Goal: Task Accomplishment & Management: Complete application form

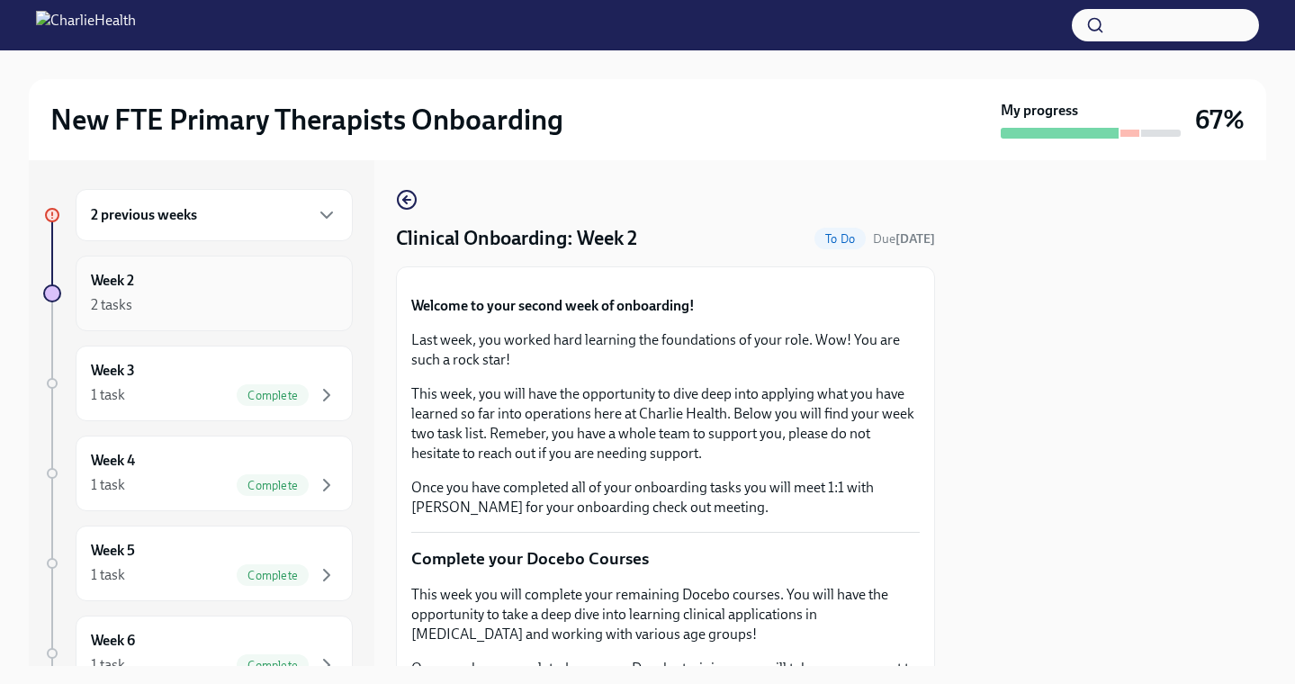
click at [226, 314] on div "2 tasks" at bounding box center [214, 305] width 247 height 22
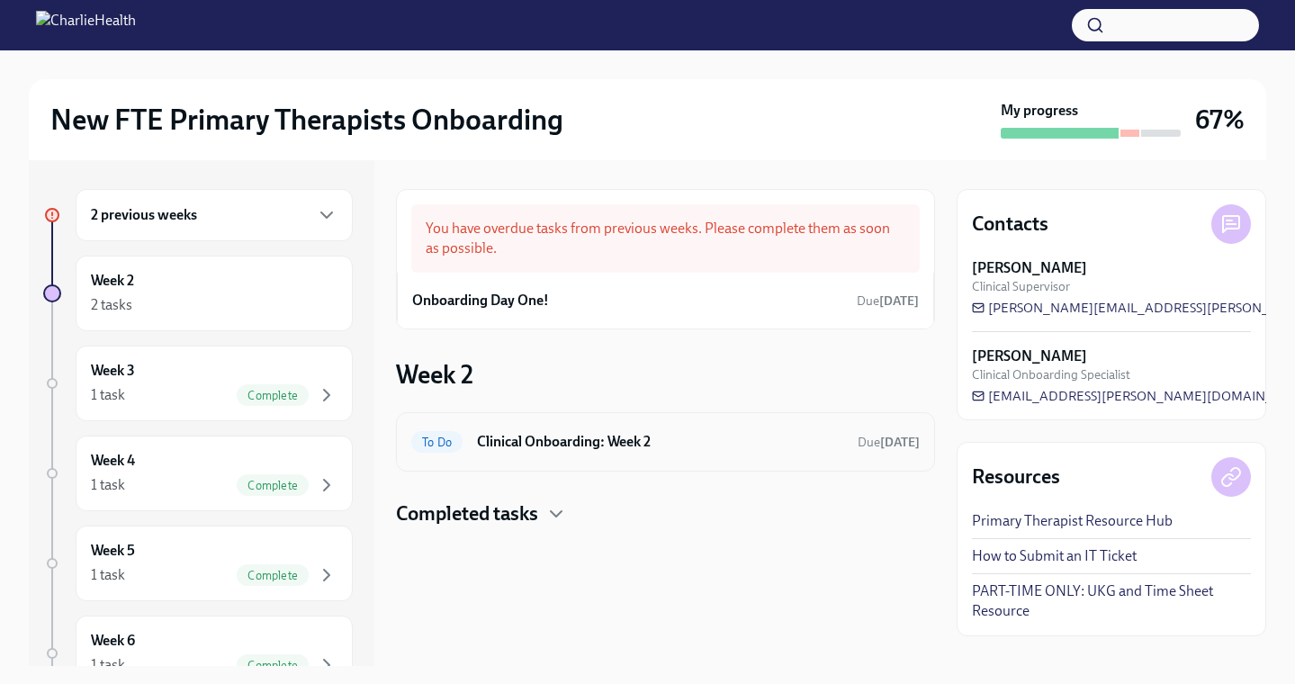
click at [579, 440] on h6 "Clinical Onboarding: Week 2" at bounding box center [660, 442] width 366 height 20
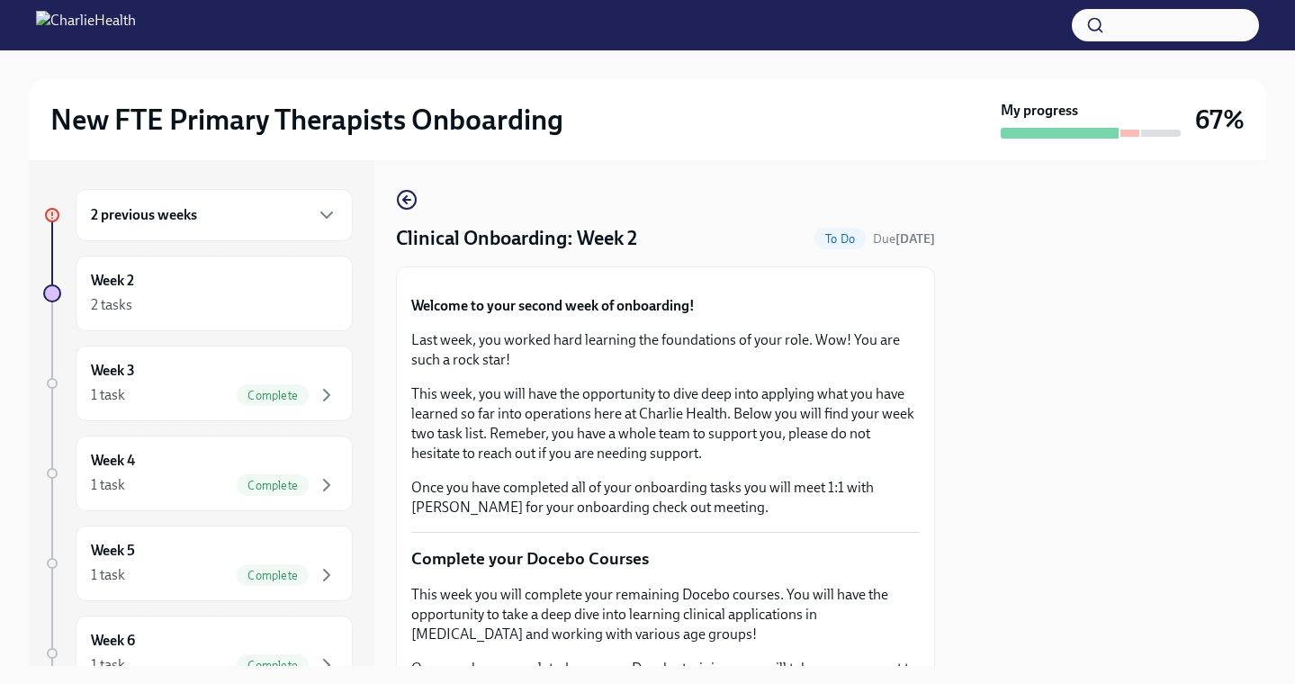
click at [234, 234] on div "2 previous weeks" at bounding box center [214, 215] width 277 height 52
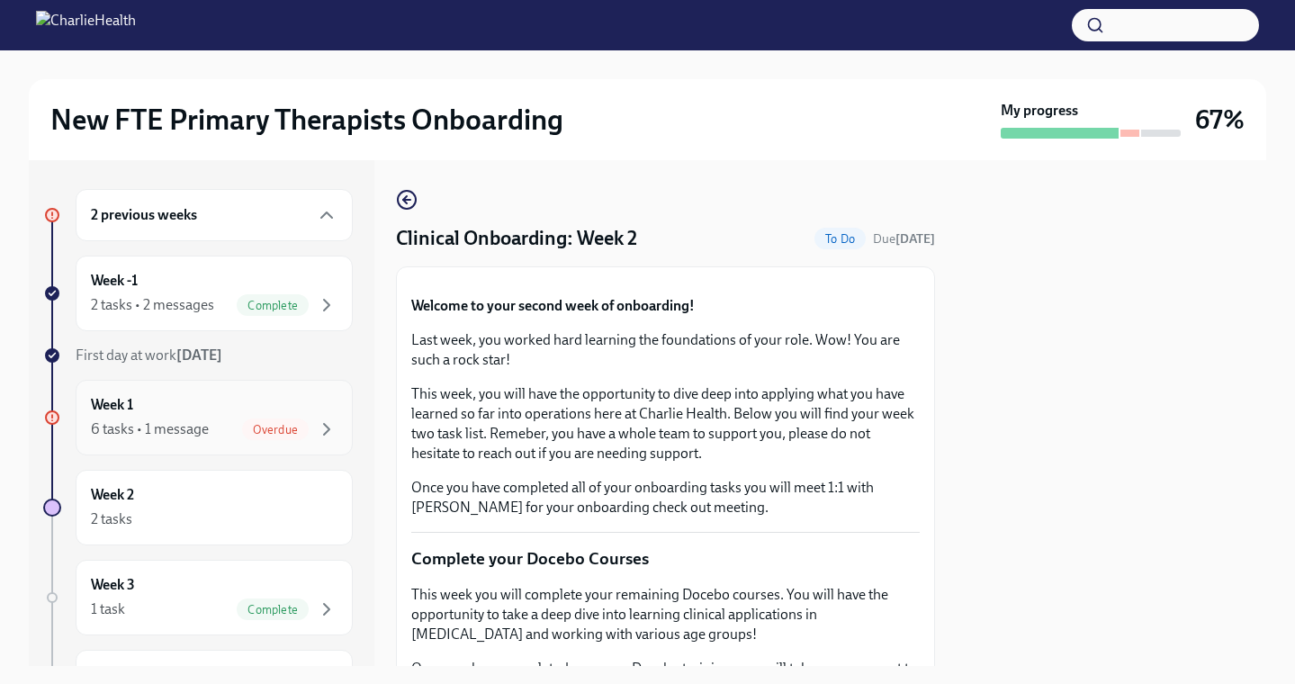
click at [213, 407] on div "Week 1 6 tasks • 1 message Overdue" at bounding box center [214, 417] width 247 height 45
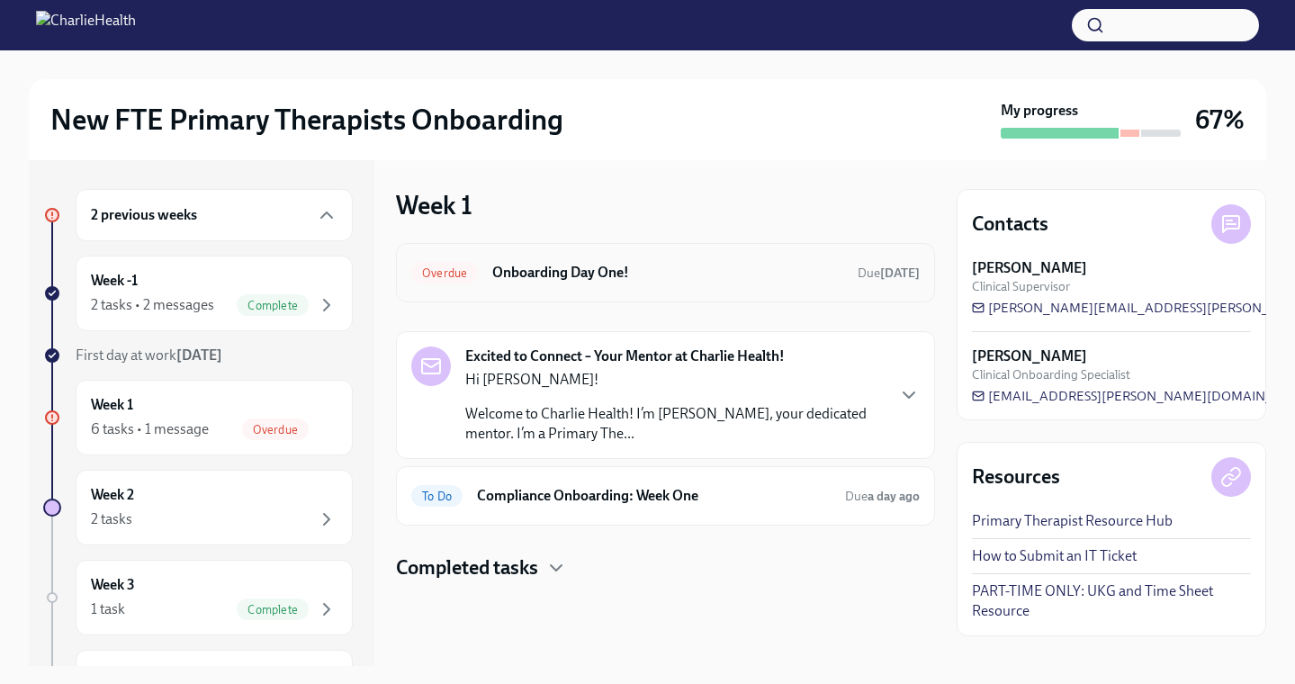
click at [627, 267] on h6 "Onboarding Day One!" at bounding box center [667, 273] width 351 height 20
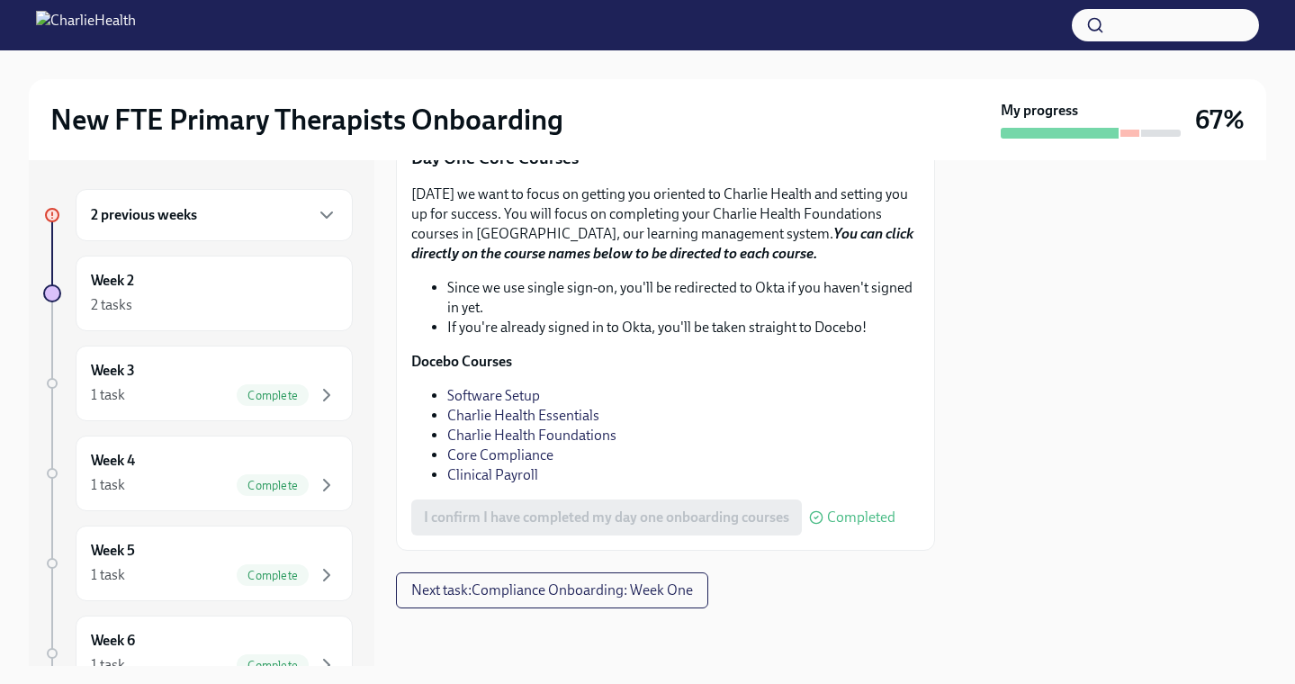
scroll to position [2530, 0]
click at [196, 372] on div "Week 3 1 task Complete" at bounding box center [214, 383] width 247 height 45
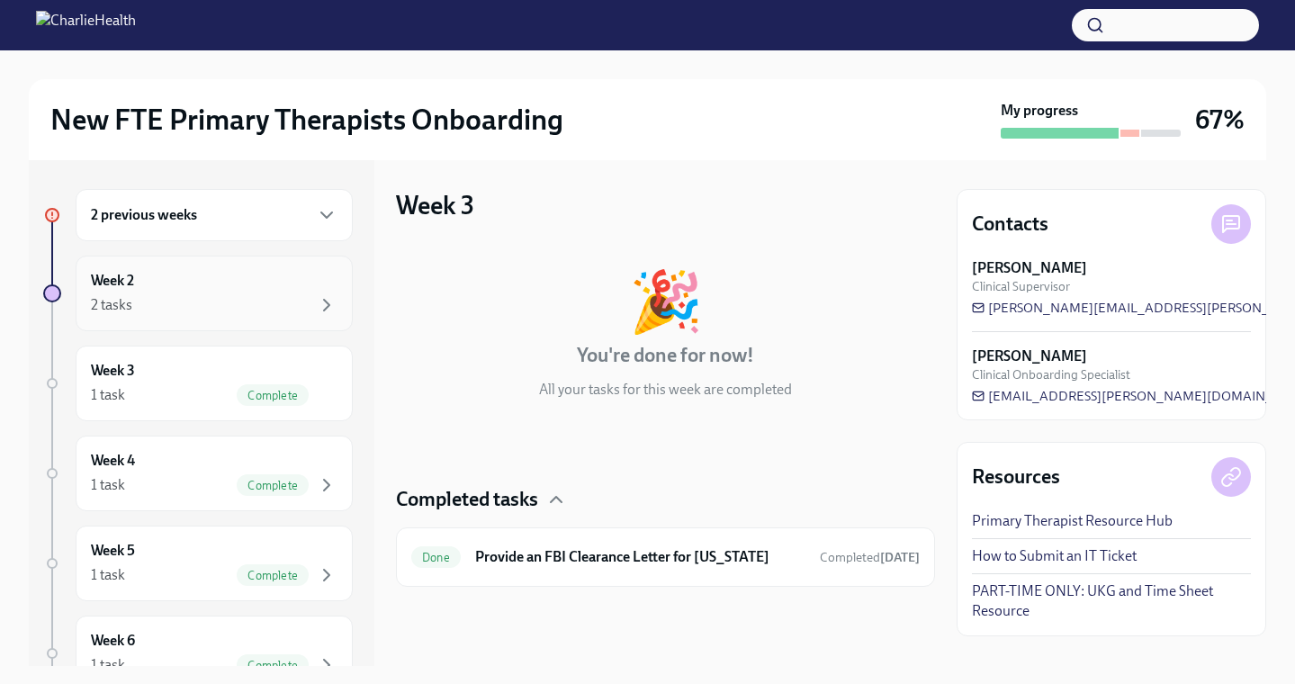
click at [228, 304] on div "2 tasks" at bounding box center [214, 305] width 247 height 22
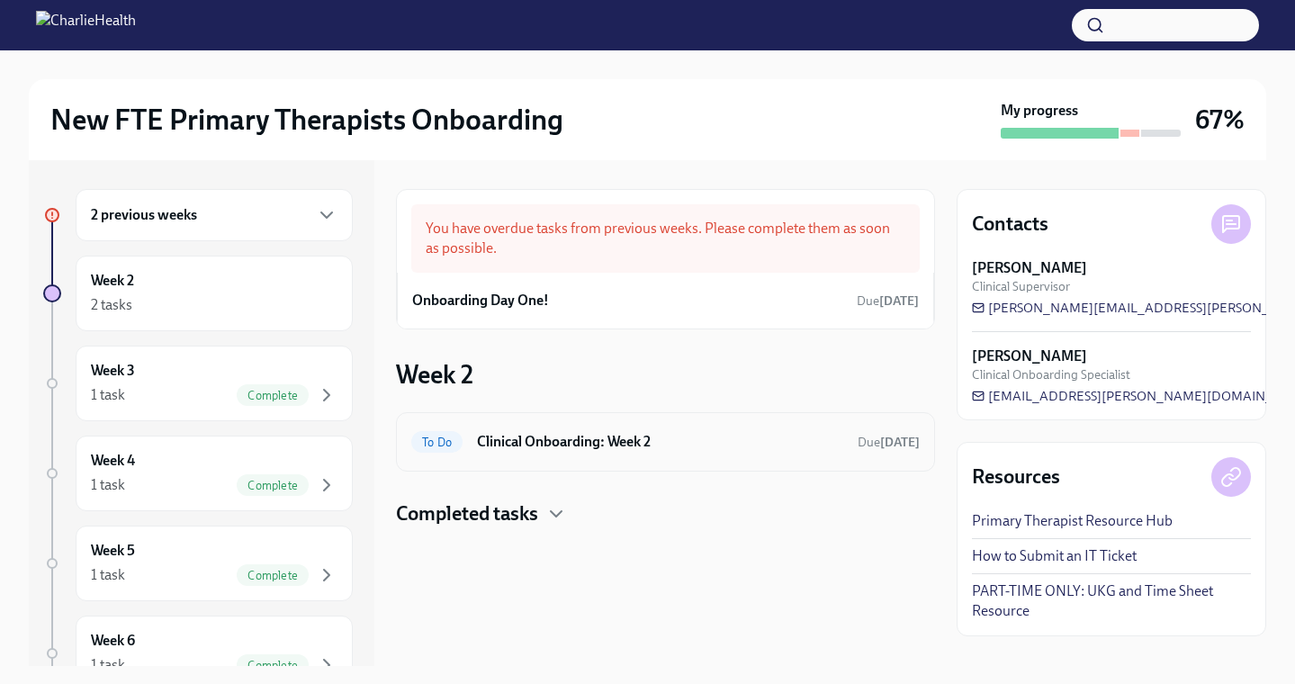
click at [706, 450] on h6 "Clinical Onboarding: Week 2" at bounding box center [660, 442] width 366 height 20
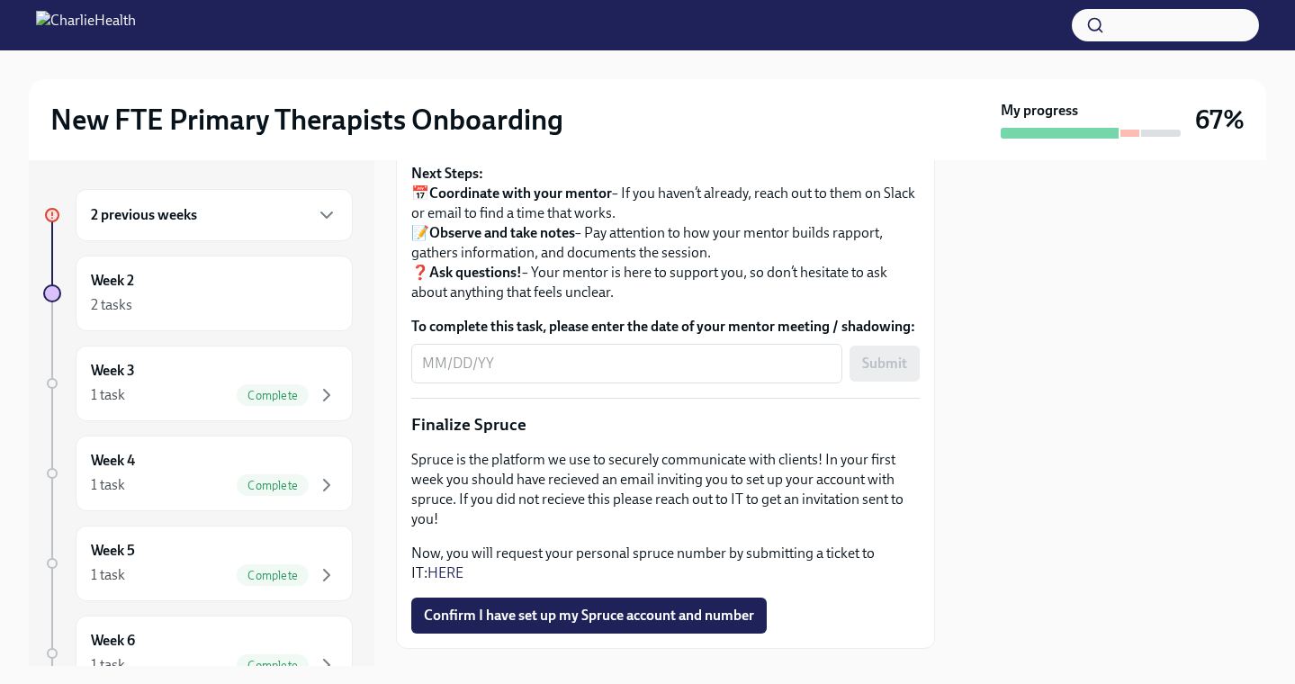
scroll to position [2185, 0]
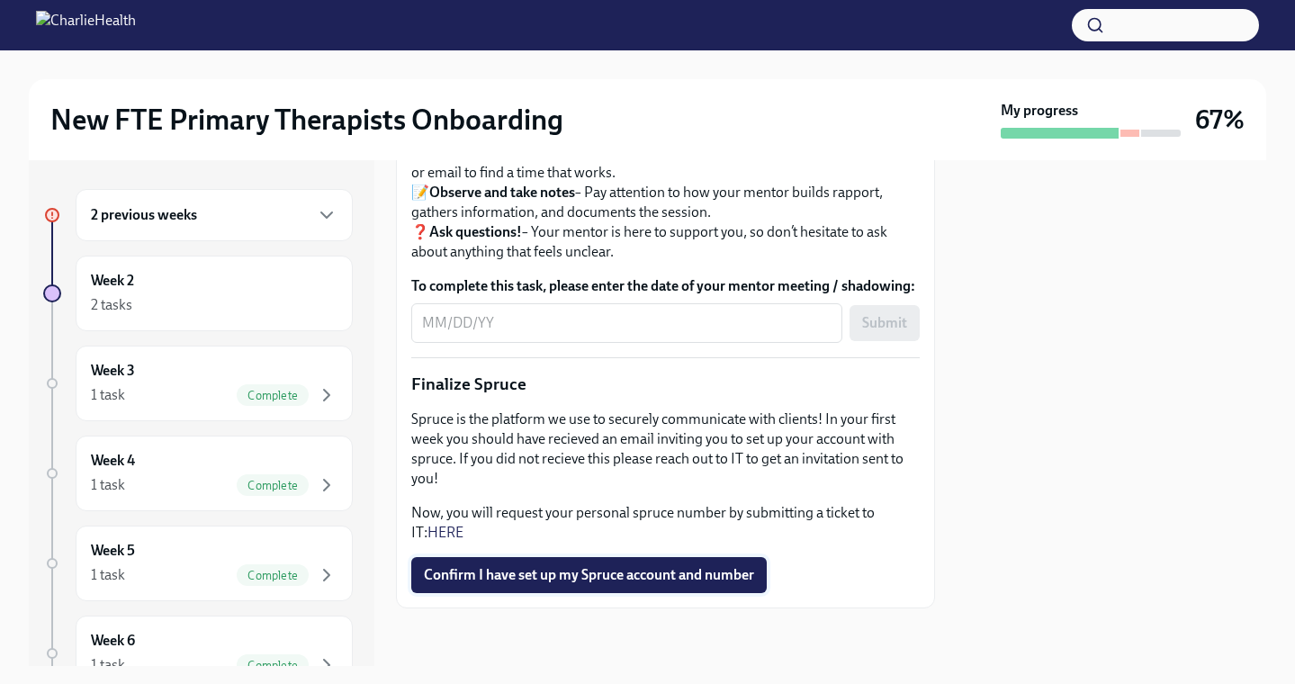
click at [676, 566] on span "Confirm I have set up my Spruce account and number" at bounding box center [589, 575] width 330 height 18
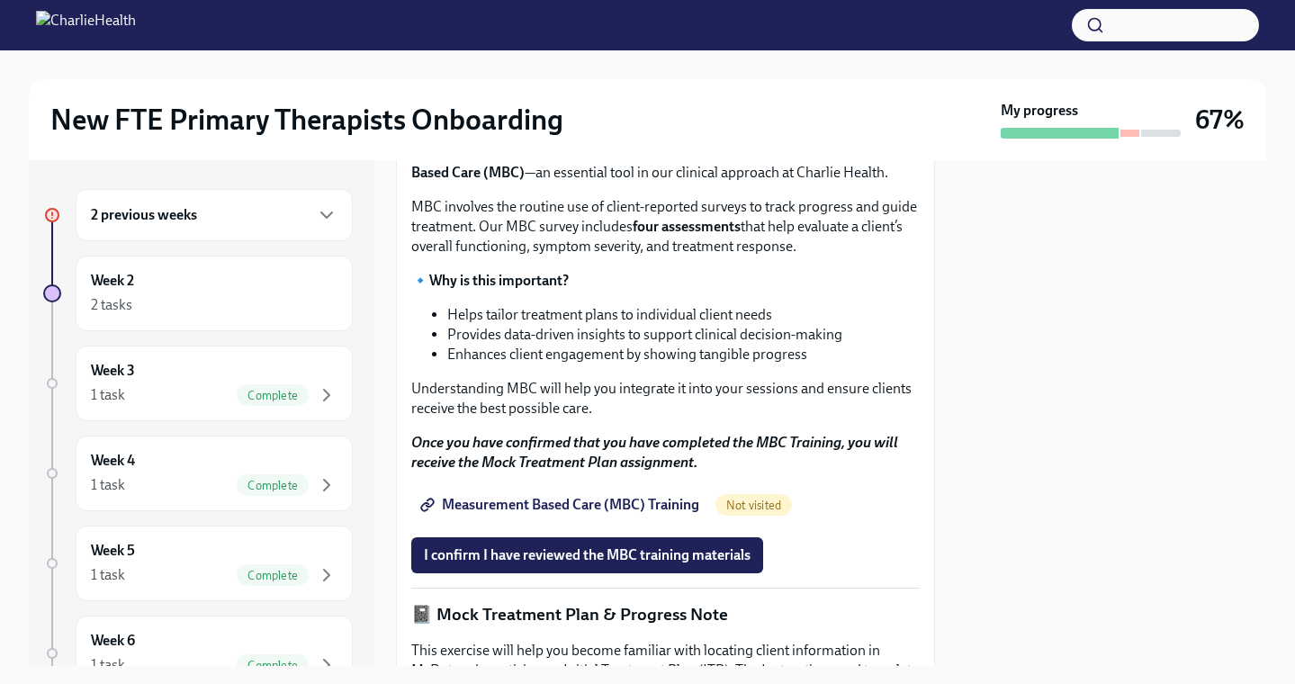
scroll to position [85, 0]
